Goal: Navigation & Orientation: Find specific page/section

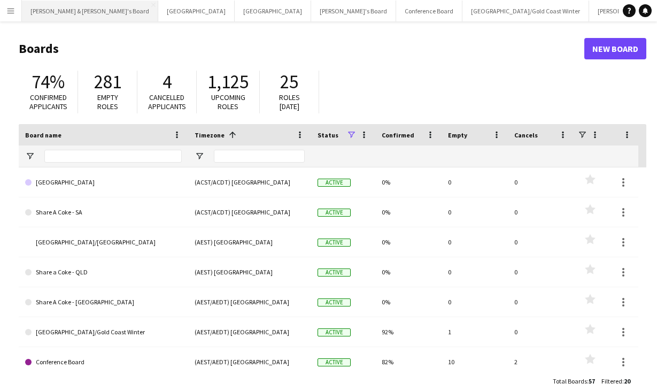
click at [61, 14] on button "Neil & Jenny's Board Close" at bounding box center [90, 11] width 136 height 21
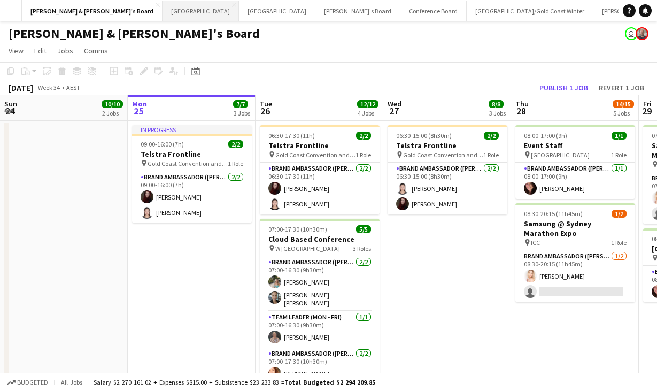
click at [163, 13] on button "Sydney Close" at bounding box center [201, 11] width 76 height 21
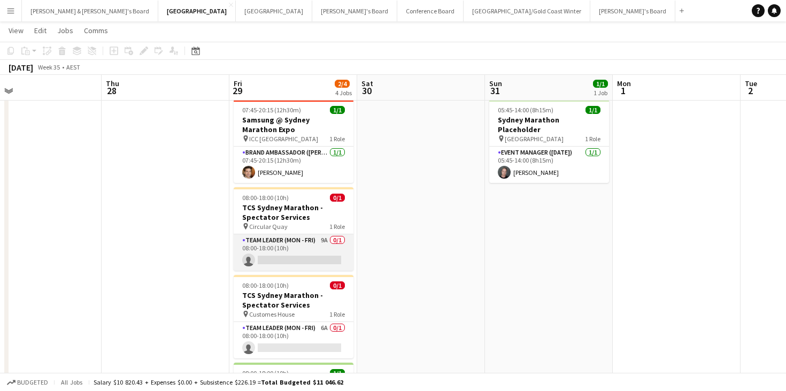
scroll to position [0, 455]
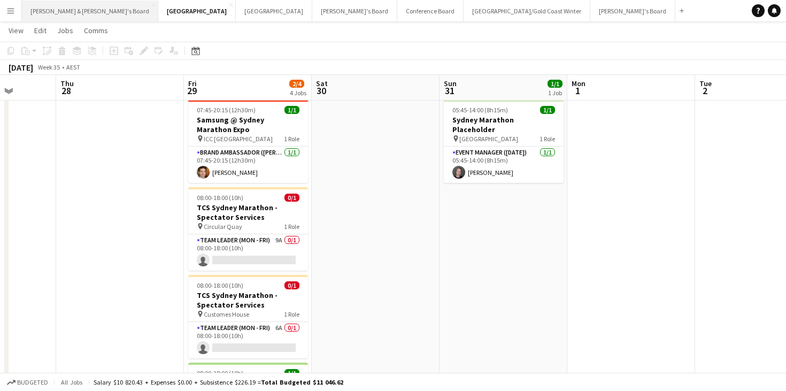
click at [64, 12] on button "Neil & Jenny's Board Close" at bounding box center [90, 11] width 136 height 21
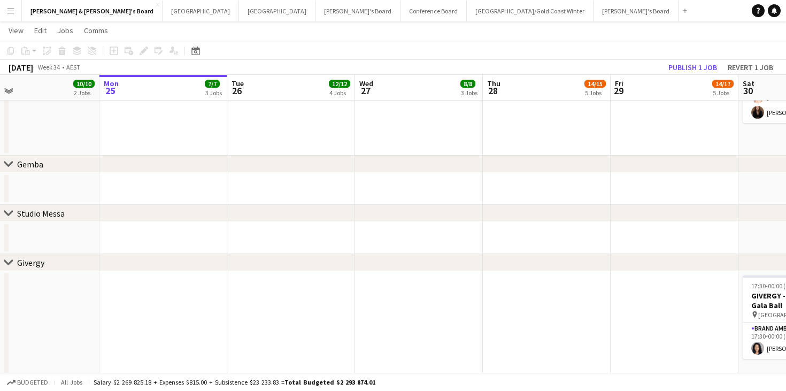
click at [14, 15] on button "Menu" at bounding box center [10, 10] width 21 height 21
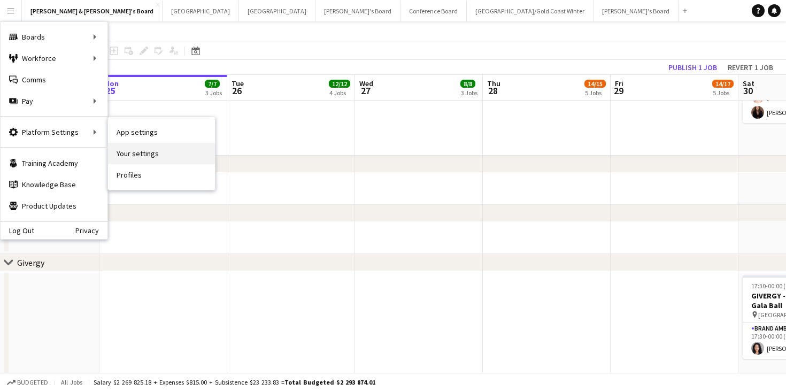
click at [126, 147] on link "Your settings" at bounding box center [161, 153] width 107 height 21
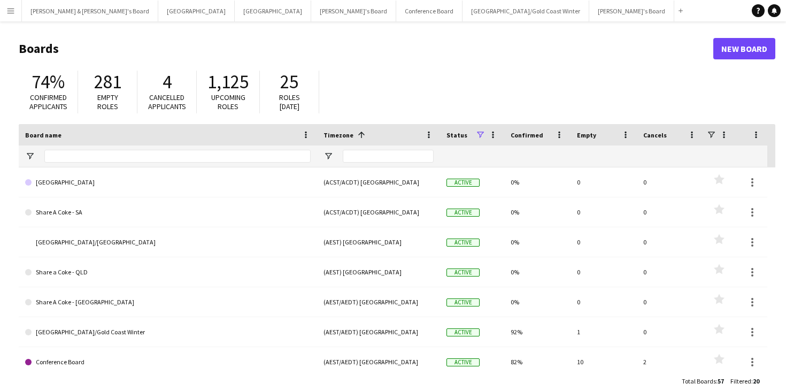
click at [12, 10] on app-icon "Menu" at bounding box center [10, 10] width 9 height 9
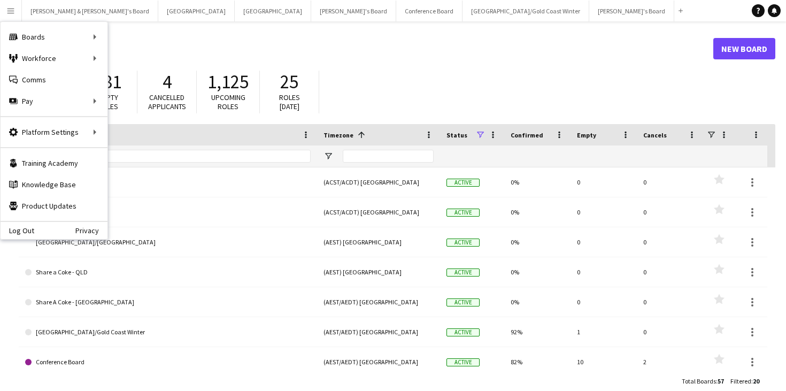
click at [152, 48] on h1 "Boards" at bounding box center [366, 49] width 695 height 16
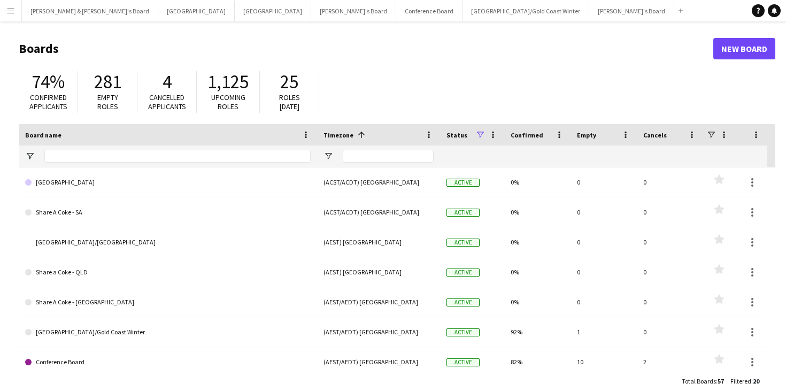
click at [9, 10] on app-icon "Menu" at bounding box center [10, 10] width 9 height 9
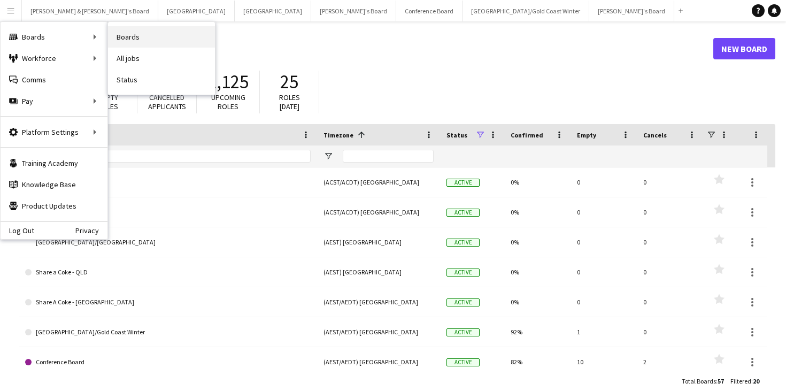
click at [144, 39] on link "Boards" at bounding box center [161, 36] width 107 height 21
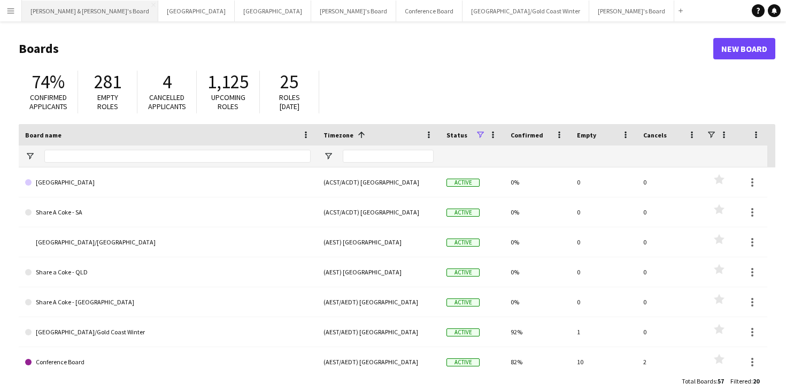
click at [48, 12] on button "Neil & Jenny's Board Close" at bounding box center [90, 11] width 136 height 21
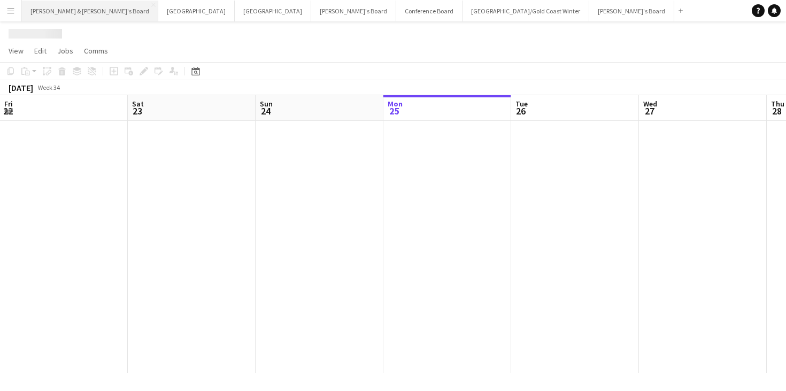
scroll to position [0, 256]
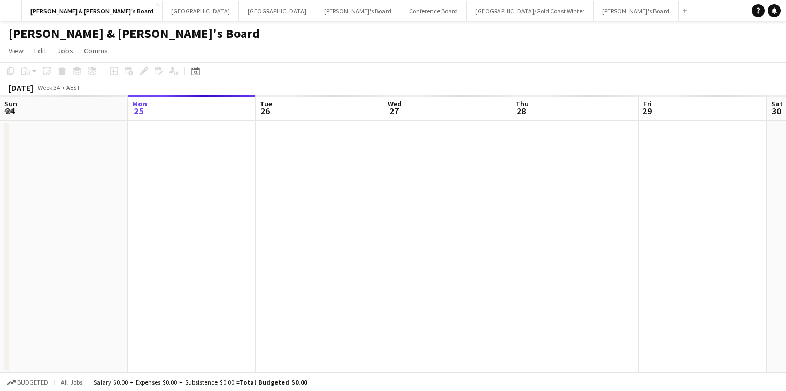
click at [14, 13] on app-icon "Menu" at bounding box center [10, 10] width 9 height 9
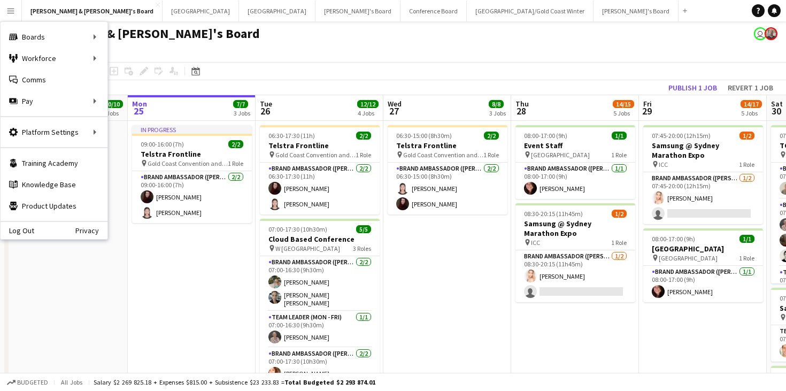
click at [286, 56] on app-page-menu "View Day view expanded Day view collapsed Month view Date picker Jump to today …" at bounding box center [393, 52] width 786 height 20
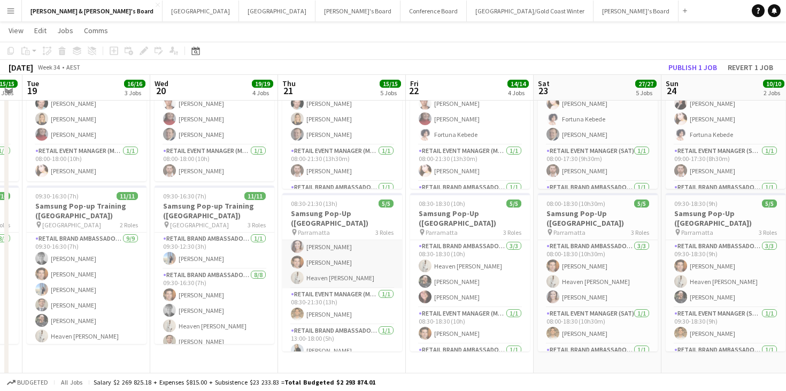
scroll to position [0, 362]
